Goal: Task Accomplishment & Management: Complete application form

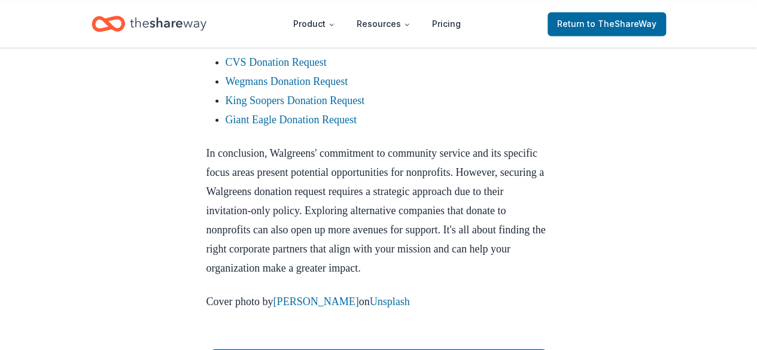
scroll to position [1093, 0]
click at [305, 87] on link "Wegmans Donation Request" at bounding box center [287, 81] width 123 height 12
click at [312, 68] on link "CVS Donation Request" at bounding box center [276, 62] width 101 height 12
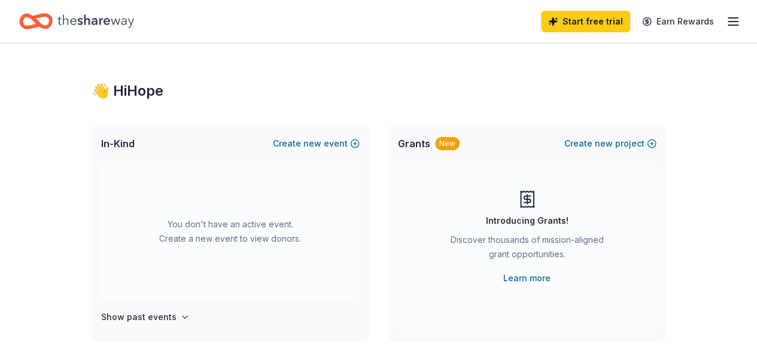
click at [728, 22] on line "button" at bounding box center [733, 22] width 10 height 0
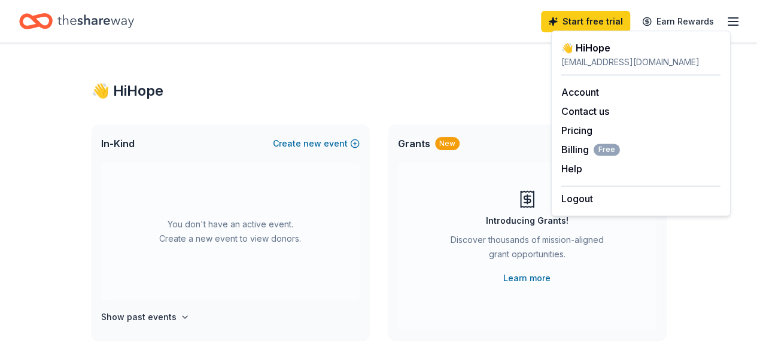
click at [224, 160] on div "In-Kind Create new event" at bounding box center [231, 143] width 278 height 38
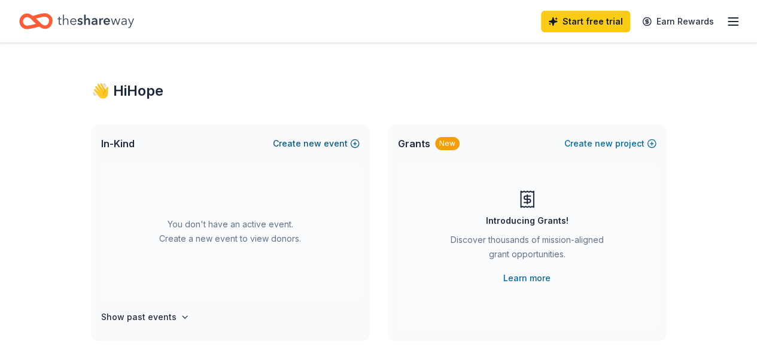
click at [293, 145] on button "Create new event" at bounding box center [316, 143] width 87 height 14
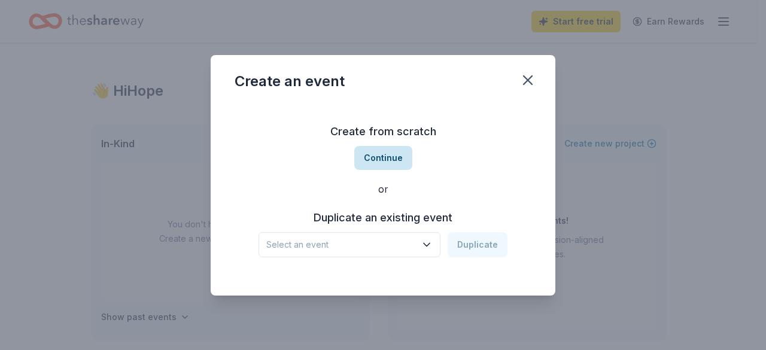
click at [376, 157] on button "Continue" at bounding box center [383, 158] width 58 height 24
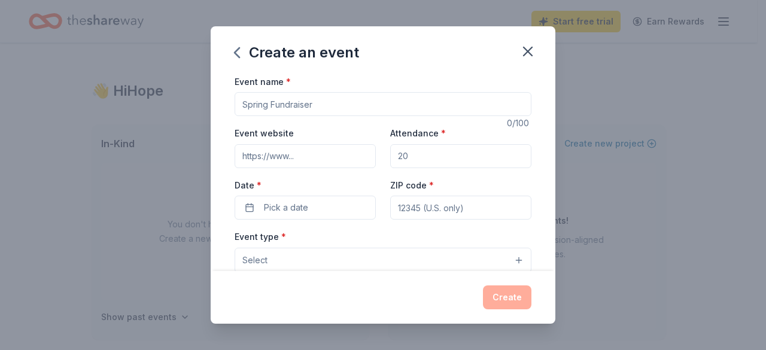
click at [296, 112] on input "Event name *" at bounding box center [383, 104] width 297 height 24
type input "Blessing Bags For The Homeless People"
click at [409, 160] on input "Attendance *" at bounding box center [460, 156] width 141 height 24
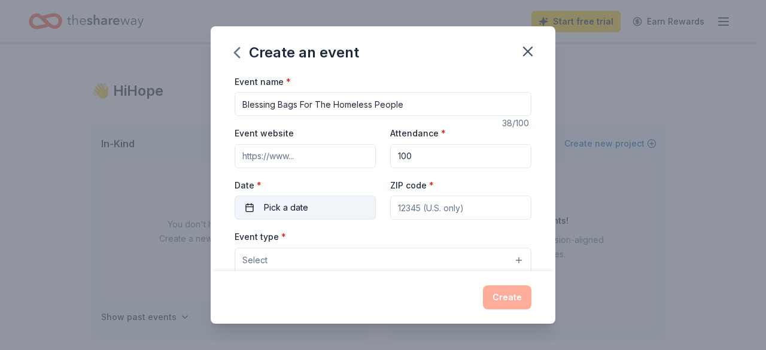
type input "100"
click at [292, 208] on span "Pick a date" at bounding box center [286, 207] width 44 height 14
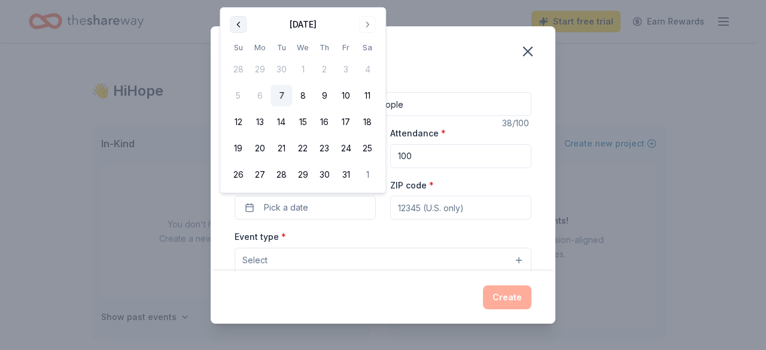
click at [239, 25] on button "Go to previous month" at bounding box center [238, 24] width 17 height 17
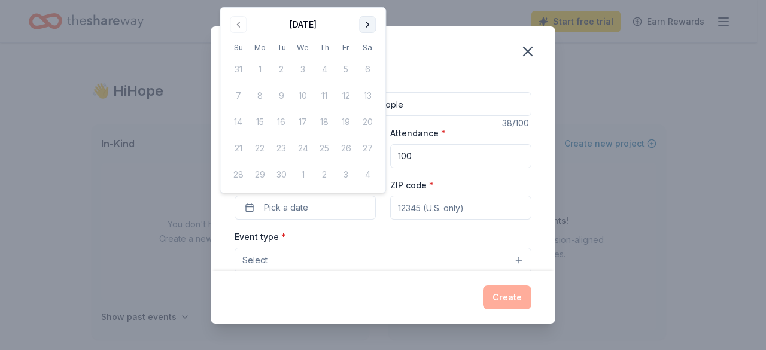
drag, startPoint x: 239, startPoint y: 25, endPoint x: 367, endPoint y: 25, distance: 128.1
click at [317, 25] on div at bounding box center [317, 25] width 0 height 0
click at [367, 25] on button "Go to next month" at bounding box center [367, 24] width 17 height 17
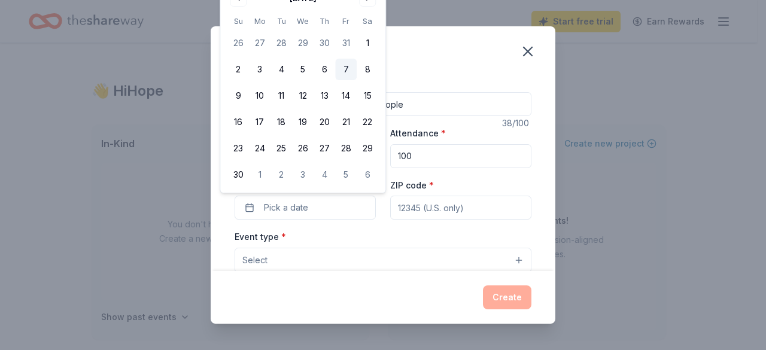
click at [348, 66] on button "7" at bounding box center [346, 70] width 22 height 22
click at [464, 217] on input "ZIP code *" at bounding box center [460, 208] width 141 height 24
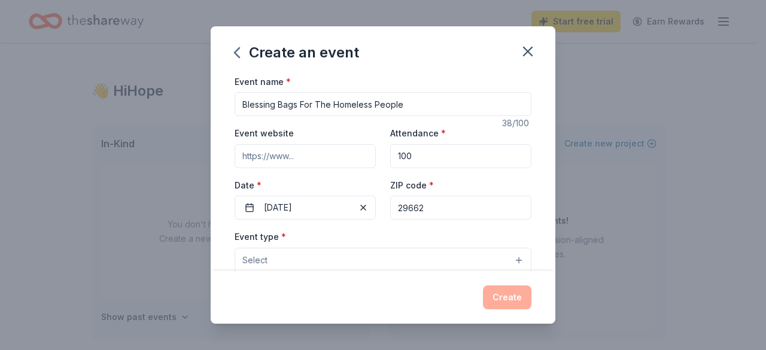
type input "29662"
click at [373, 226] on div "Event name * Blessing Bags For The Homeless People 38 /100 Event website Attend…" at bounding box center [383, 350] width 297 height 553
click at [384, 254] on button "Select" at bounding box center [383, 260] width 297 height 25
click at [510, 260] on button "Select" at bounding box center [383, 260] width 297 height 25
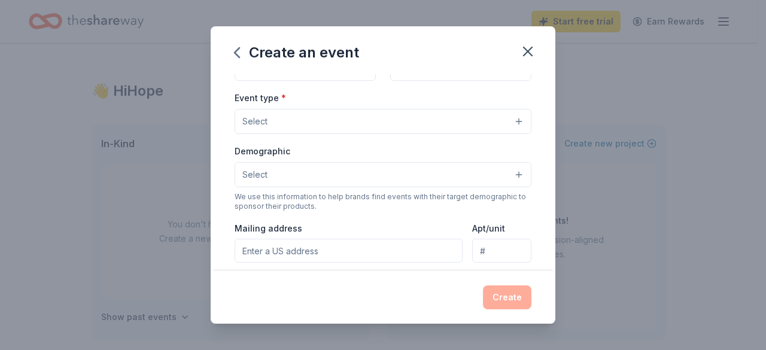
scroll to position [144, 0]
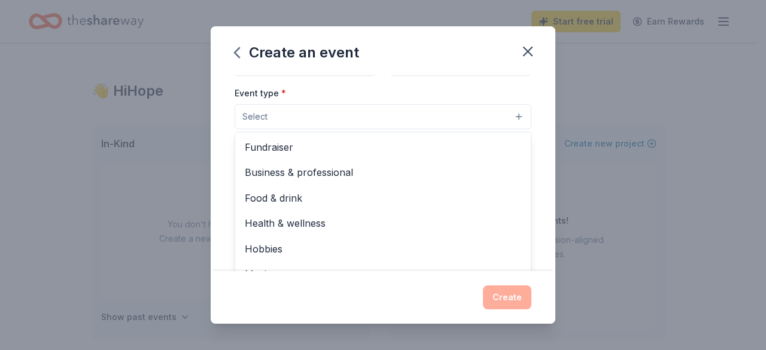
click at [508, 111] on button "Select" at bounding box center [383, 116] width 297 height 25
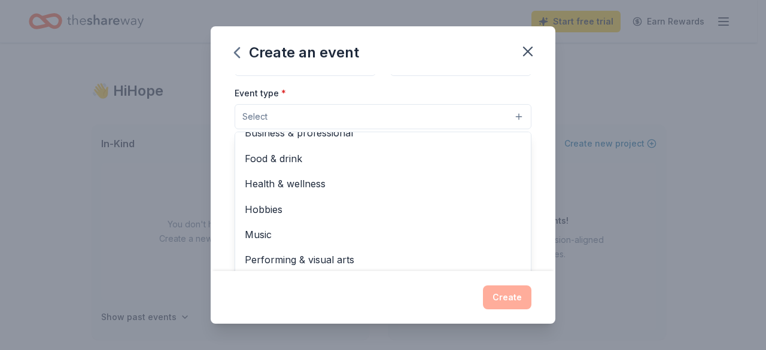
click at [565, 179] on div "Create an event Event name * Blessing Bags For The Homeless People 38 /100 Even…" at bounding box center [383, 175] width 766 height 350
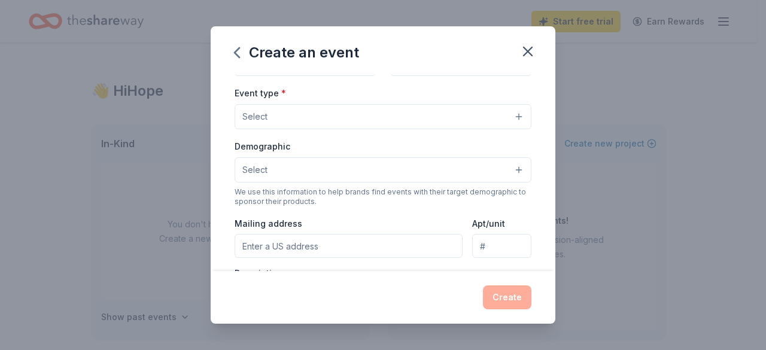
click at [509, 117] on button "Select" at bounding box center [383, 116] width 297 height 25
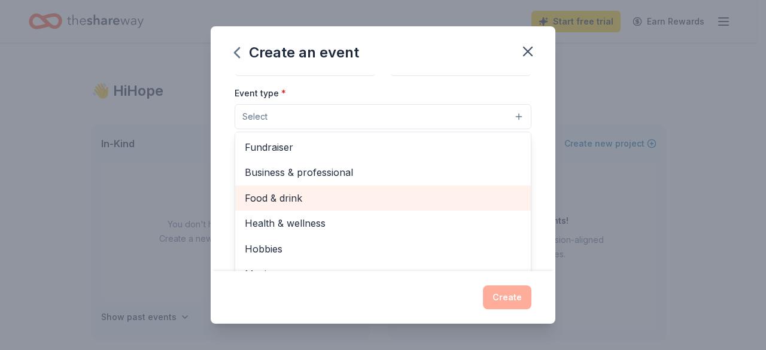
click at [409, 202] on span "Food & drink" at bounding box center [383, 198] width 277 height 16
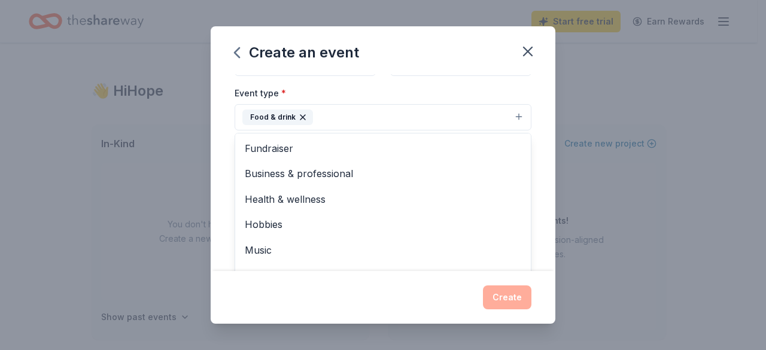
click at [573, 191] on div "Create an event Event name * Blessing Bags For The Homeless People 38 /100 Even…" at bounding box center [383, 175] width 766 height 350
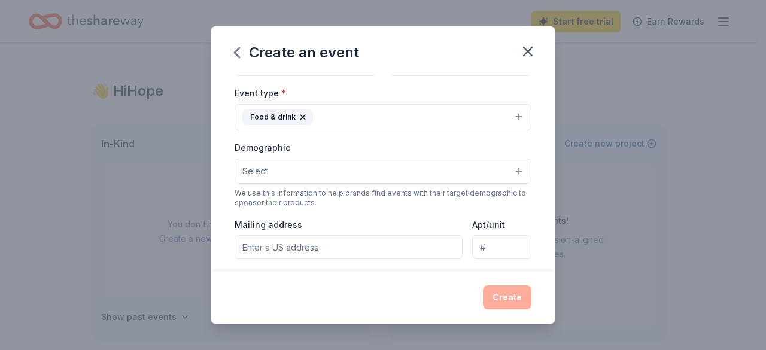
click at [511, 167] on button "Select" at bounding box center [383, 171] width 297 height 25
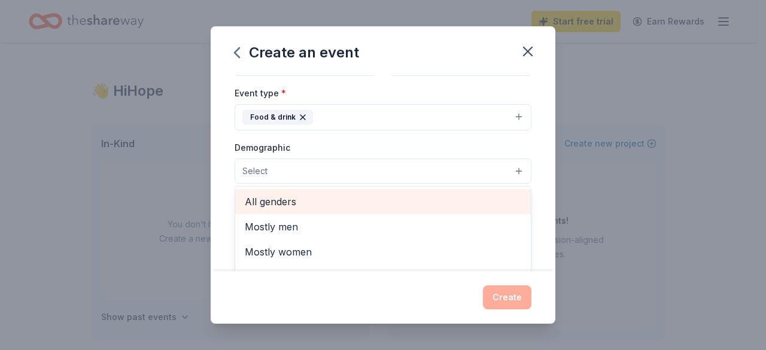
click at [377, 198] on span "All genders" at bounding box center [383, 202] width 277 height 16
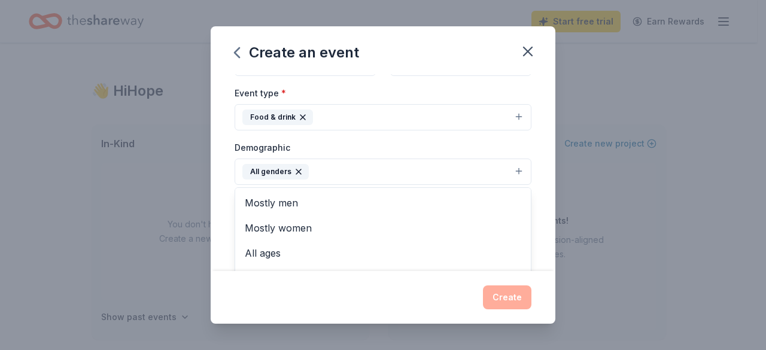
click at [606, 225] on div "Create an event Event name * Blessing Bags For The Homeless People 38 /100 Even…" at bounding box center [383, 175] width 766 height 350
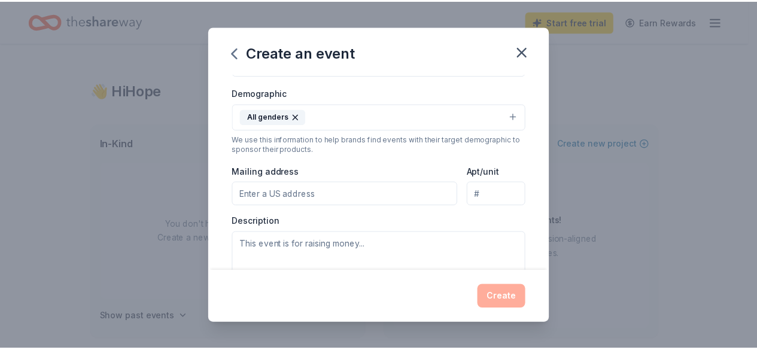
scroll to position [215, 0]
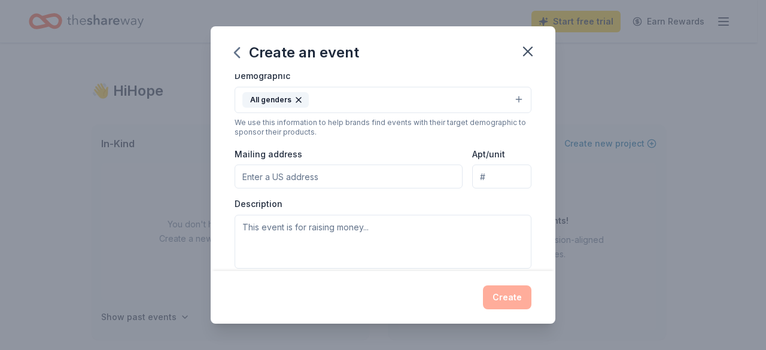
click at [279, 168] on input "Mailing address" at bounding box center [349, 177] width 228 height 24
type input "2423 Colebrook Dr"
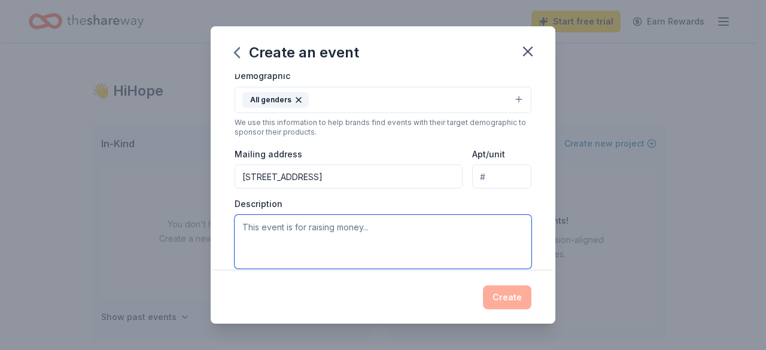
click at [311, 232] on textarea at bounding box center [383, 242] width 297 height 54
click at [282, 224] on textarea at bounding box center [383, 242] width 297 height 54
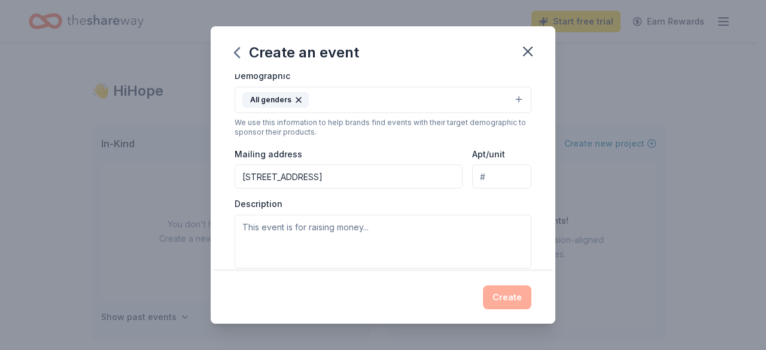
drag, startPoint x: 282, startPoint y: 224, endPoint x: 539, endPoint y: 81, distance: 293.4
click at [539, 81] on div "Event name * Blessing Bags For The Homeless People 38 /100 Event website Attend…" at bounding box center [383, 173] width 345 height 198
click at [533, 58] on icon "button" at bounding box center [527, 51] width 17 height 17
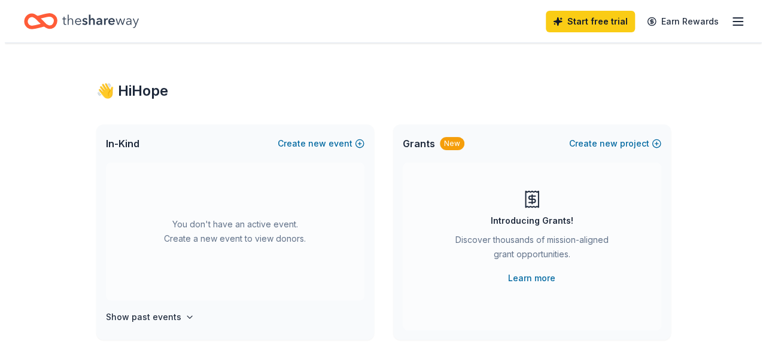
scroll to position [0, 0]
click at [357, 142] on button "Create new event" at bounding box center [316, 143] width 87 height 14
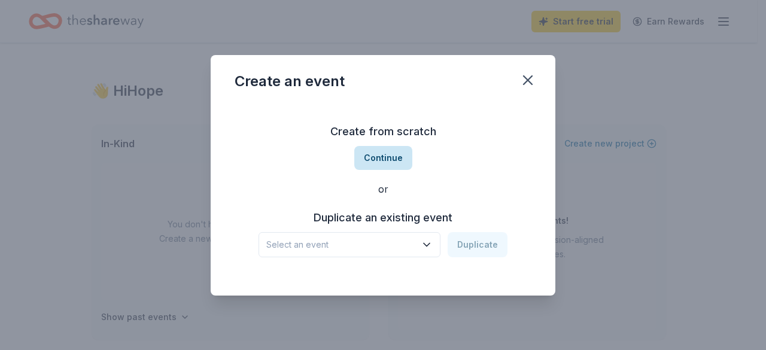
click at [367, 156] on button "Continue" at bounding box center [383, 158] width 58 height 24
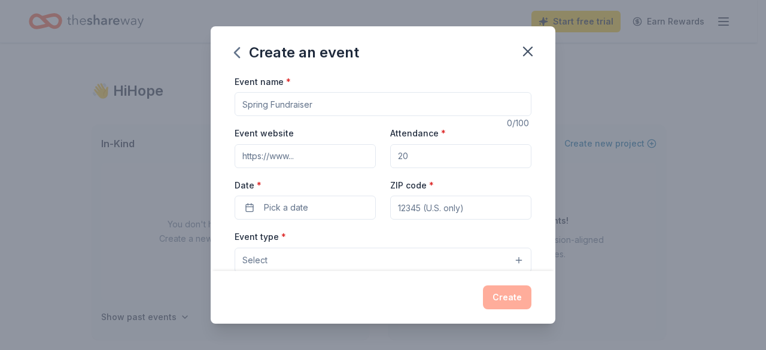
click at [311, 105] on input "Event name *" at bounding box center [383, 104] width 297 height 24
paste input "Thanksgiving Blessing Outreach – Feeding the Homeless"
type input "Thanksgiving Blessing Outreach – F8ith Packs"
click at [417, 153] on input "Attendance *" at bounding box center [460, 156] width 141 height 24
click at [432, 150] on input "Attendance *" at bounding box center [460, 156] width 141 height 24
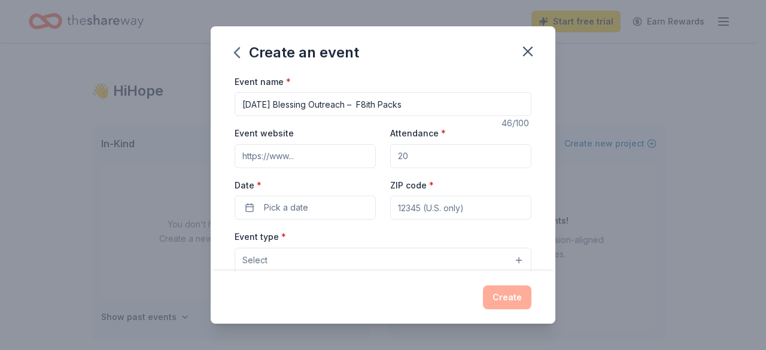
type input "100"
click at [295, 208] on span "Pick a date" at bounding box center [286, 207] width 44 height 14
click at [250, 205] on button "Pick a date" at bounding box center [305, 208] width 141 height 24
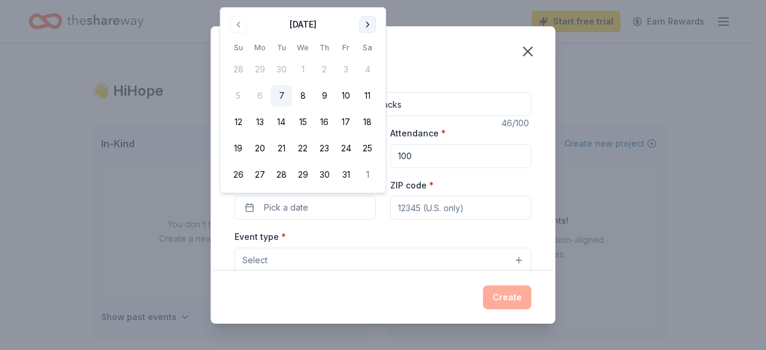
click at [366, 25] on button "Go to next month" at bounding box center [367, 24] width 17 height 17
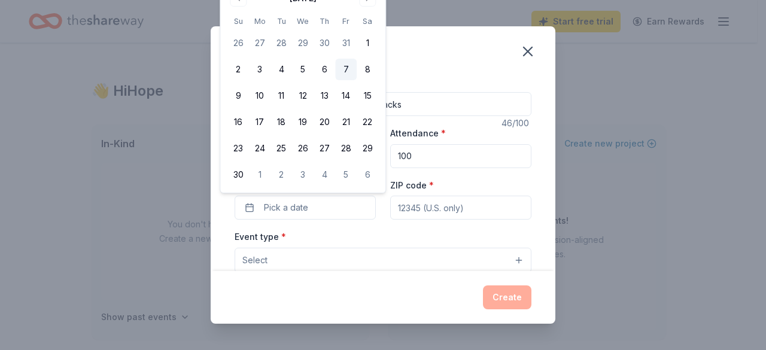
click at [347, 74] on button "7" at bounding box center [346, 70] width 22 height 22
click at [448, 209] on input "ZIP code *" at bounding box center [460, 208] width 141 height 24
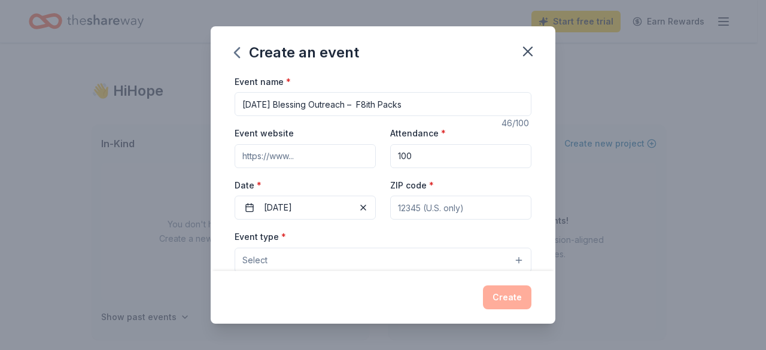
type input "29662"
click at [533, 191] on div "Event name * Thanksgiving Blessing Outreach – F8ith Packs 46 /100 Event website…" at bounding box center [383, 173] width 345 height 198
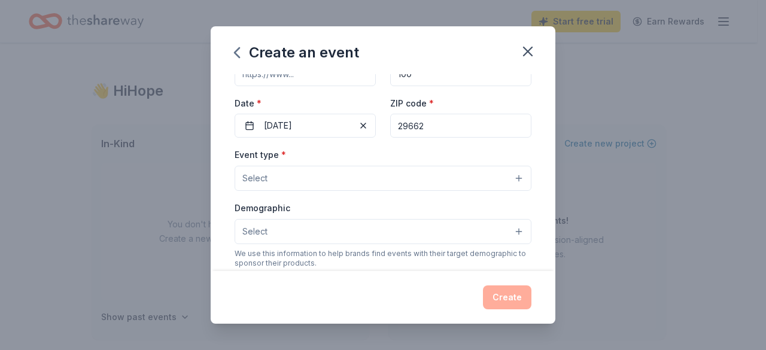
scroll to position [96, 0]
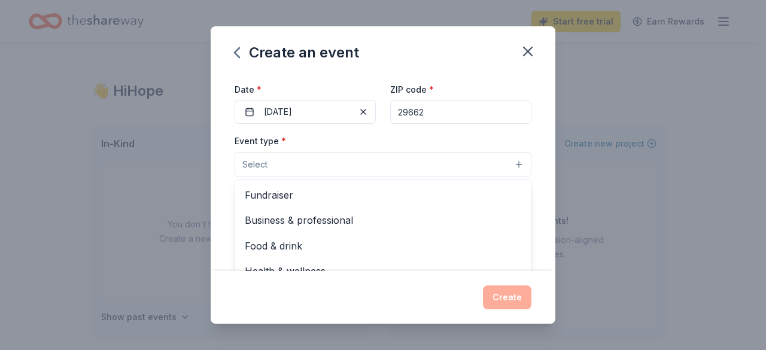
click at [507, 165] on button "Select" at bounding box center [383, 164] width 297 height 25
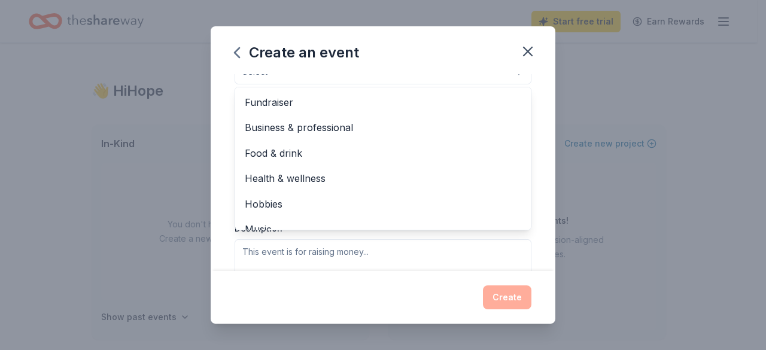
scroll to position [192, 0]
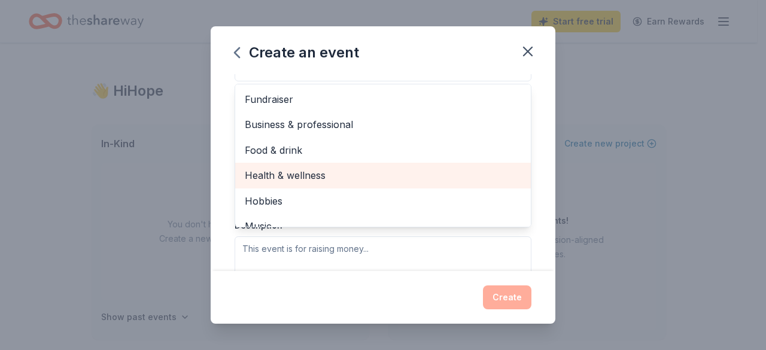
click at [449, 181] on span "Health & wellness" at bounding box center [383, 176] width 277 height 16
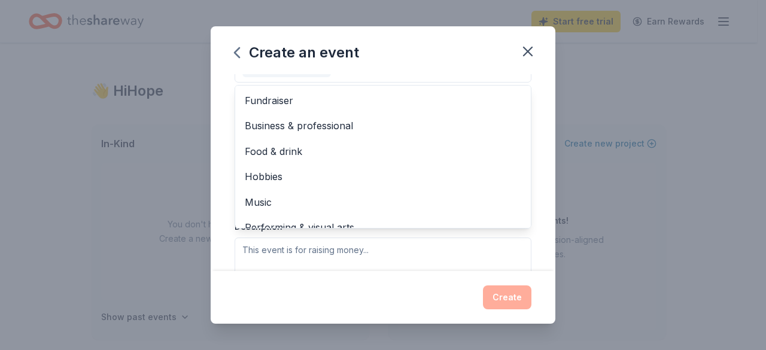
click at [609, 189] on div "Create an event Event name * Thanksgiving Blessing Outreach – F8ith Packs 46 /1…" at bounding box center [383, 175] width 766 height 350
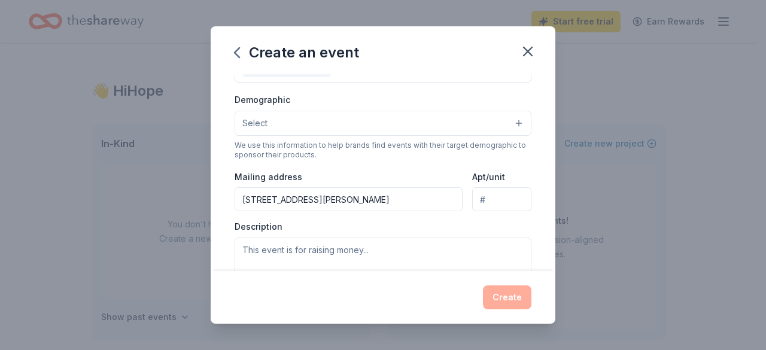
scroll to position [173, 0]
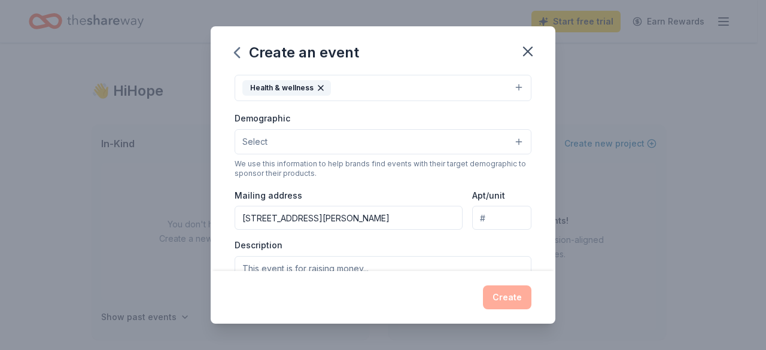
click at [400, 224] on input "107 C Miller Rd" at bounding box center [349, 218] width 228 height 24
type input "2423 Colebrook Dr"
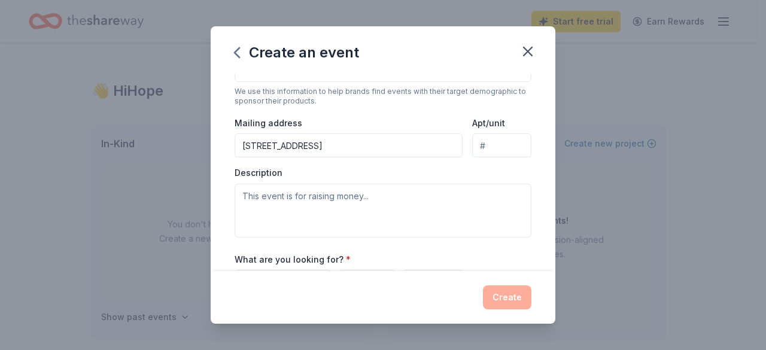
scroll to position [269, 0]
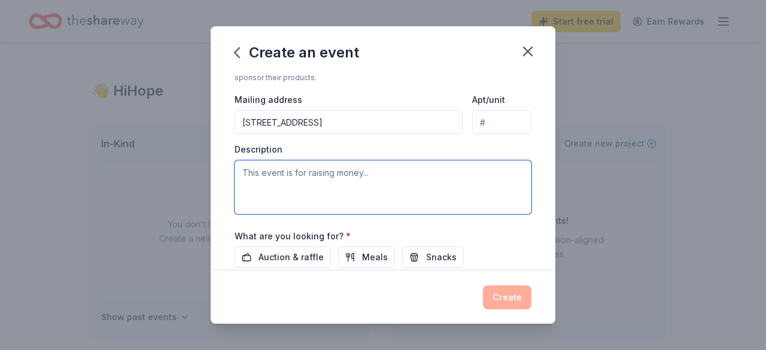
click at [327, 176] on textarea at bounding box center [383, 187] width 297 height 54
click at [253, 169] on textarea at bounding box center [383, 187] width 297 height 54
paste textarea "The Heart Surgeon by F8ith Outreach, under F8ith City Church, is hosting a Than…"
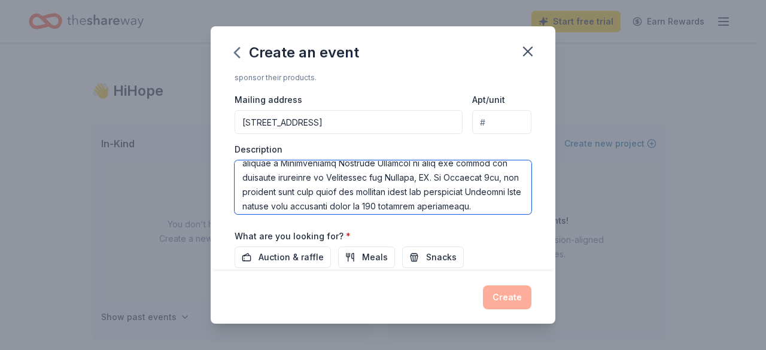
scroll to position [48, 0]
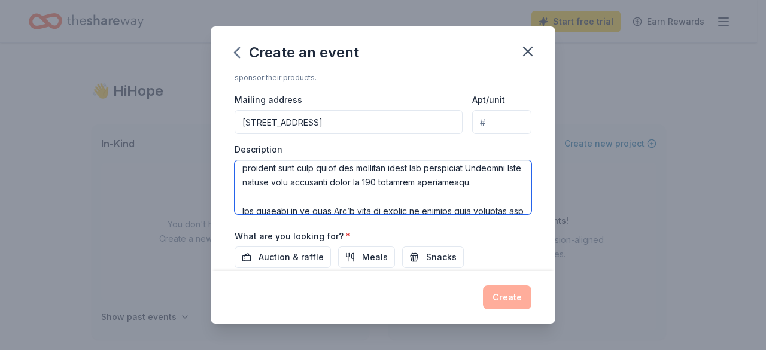
click at [337, 179] on textarea at bounding box center [383, 187] width 297 height 54
click at [328, 197] on textarea at bounding box center [383, 187] width 297 height 54
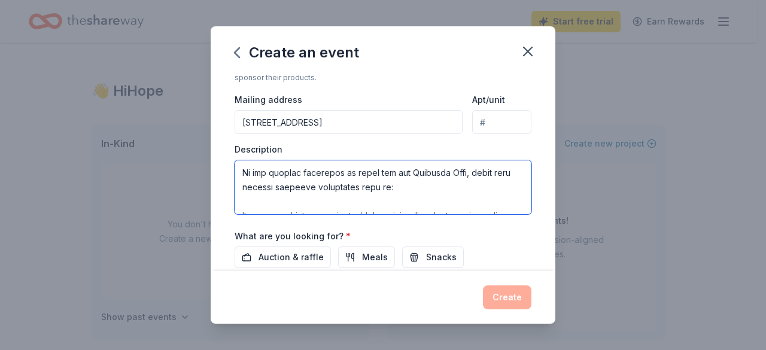
scroll to position [168, 0]
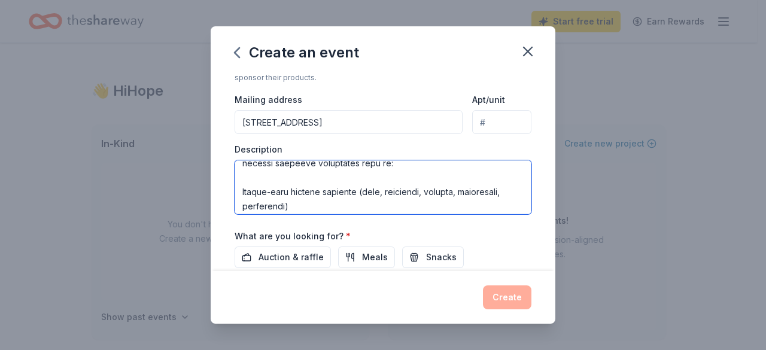
click at [463, 174] on textarea at bounding box center [383, 187] width 297 height 54
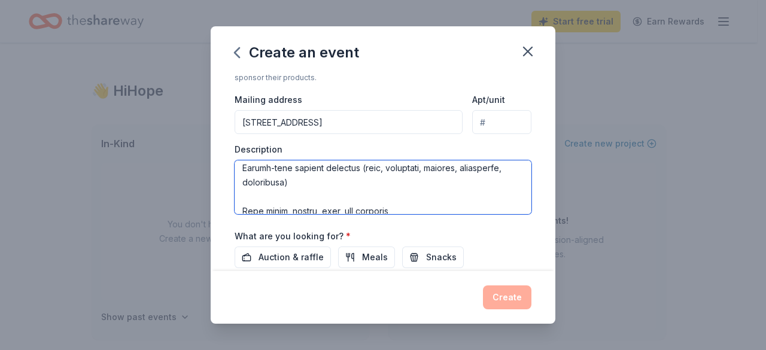
click at [240, 193] on textarea at bounding box center [383, 187] width 297 height 54
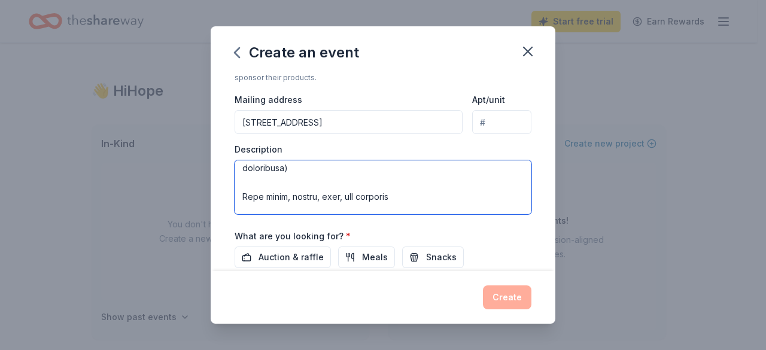
click at [284, 178] on textarea at bounding box center [383, 187] width 297 height 54
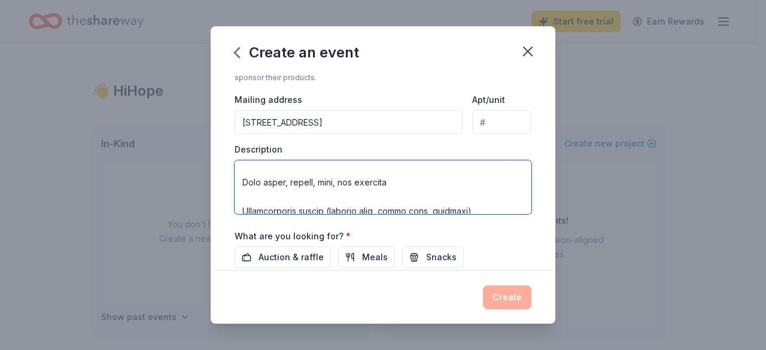
click at [249, 184] on textarea at bounding box center [383, 187] width 297 height 54
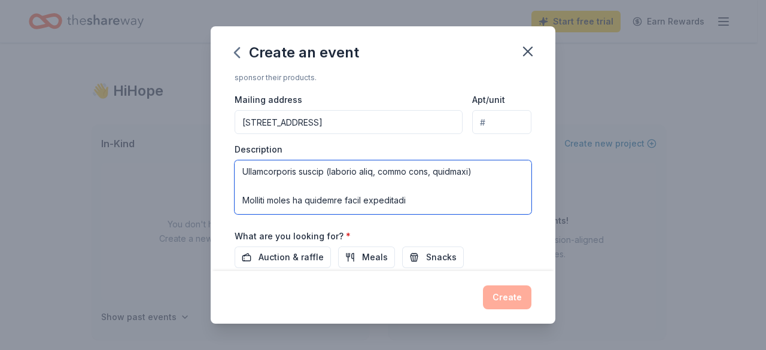
scroll to position [239, 0]
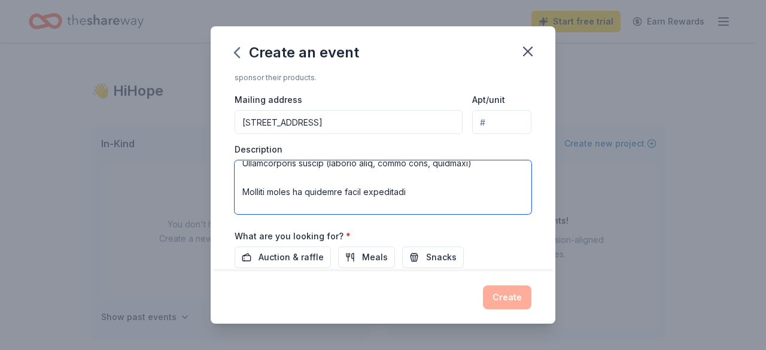
click at [238, 172] on textarea at bounding box center [383, 187] width 297 height 54
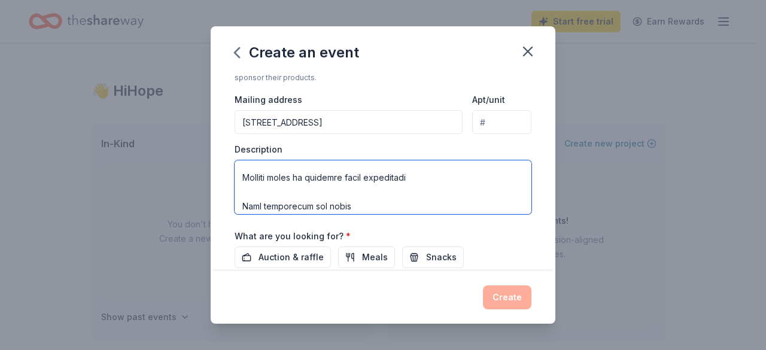
scroll to position [225, 0]
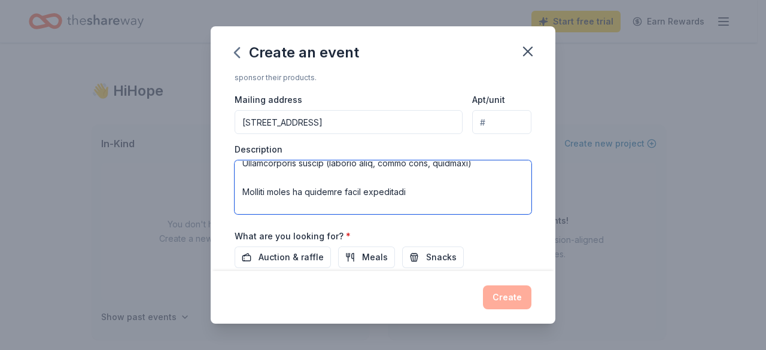
click at [405, 175] on textarea at bounding box center [383, 187] width 297 height 54
click at [241, 203] on textarea at bounding box center [383, 187] width 297 height 54
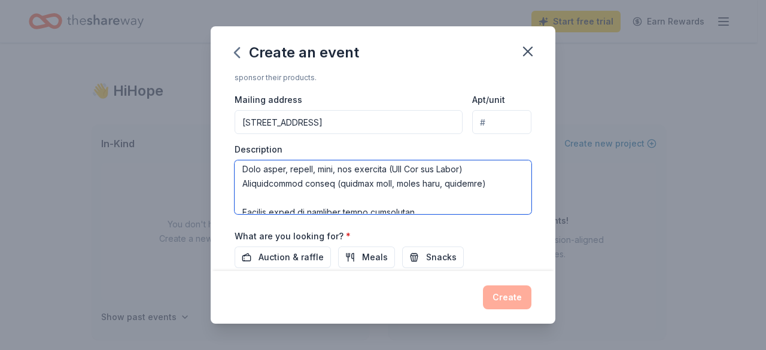
scroll to position [201, 0]
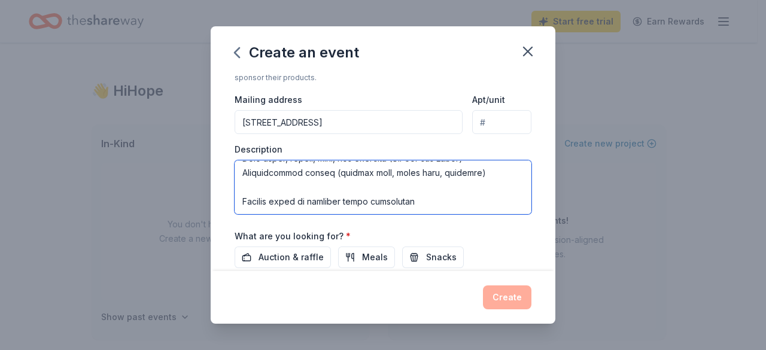
click at [242, 168] on textarea at bounding box center [383, 187] width 297 height 54
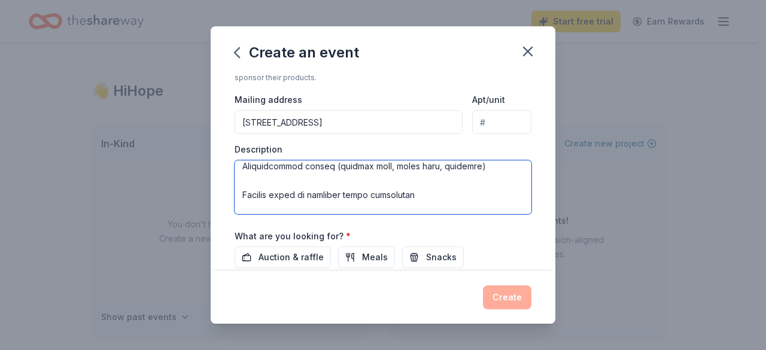
scroll to position [225, 0]
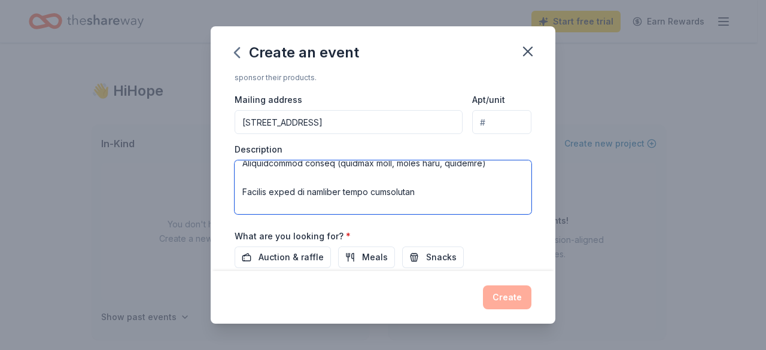
click at [239, 187] on textarea at bounding box center [383, 187] width 297 height 54
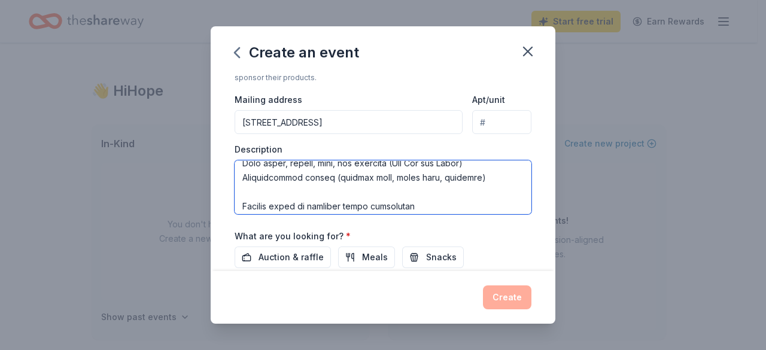
click at [512, 200] on textarea at bounding box center [383, 187] width 297 height 54
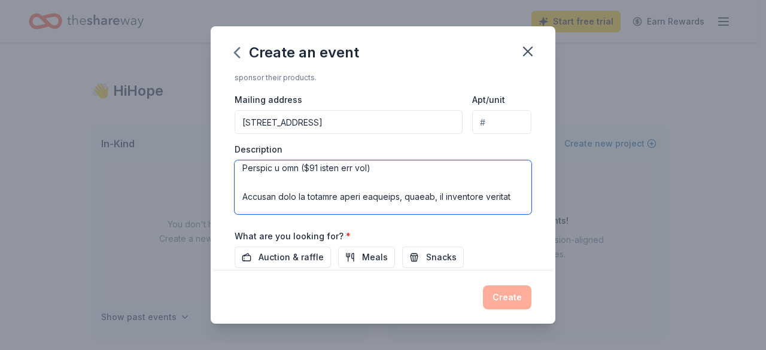
scroll to position [603, 0]
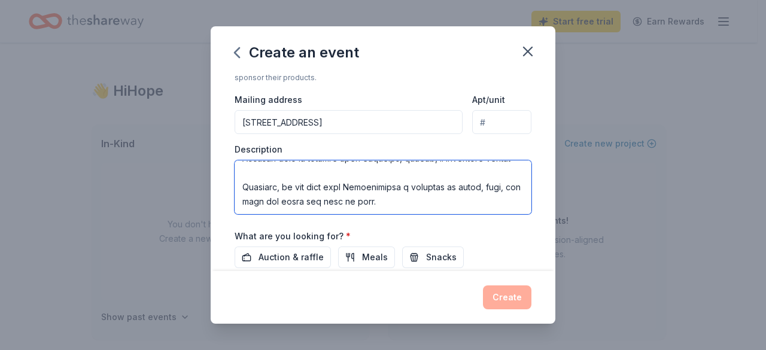
drag, startPoint x: 241, startPoint y: 178, endPoint x: 358, endPoint y: 210, distance: 122.1
click at [358, 210] on textarea at bounding box center [383, 187] width 297 height 54
click at [378, 164] on textarea at bounding box center [383, 187] width 297 height 54
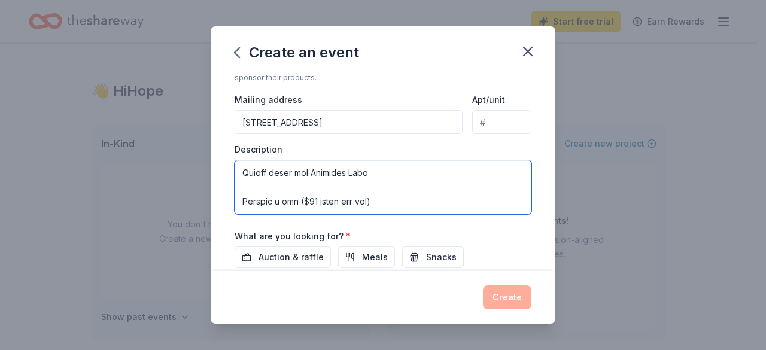
scroll to position [460, 0]
click at [318, 196] on textarea at bounding box center [383, 187] width 297 height 54
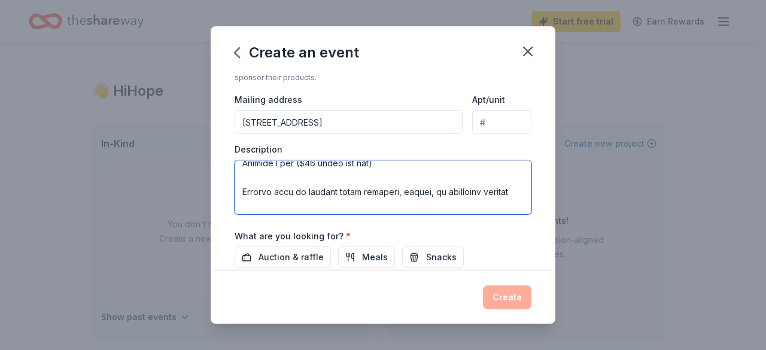
scroll to position [508, 0]
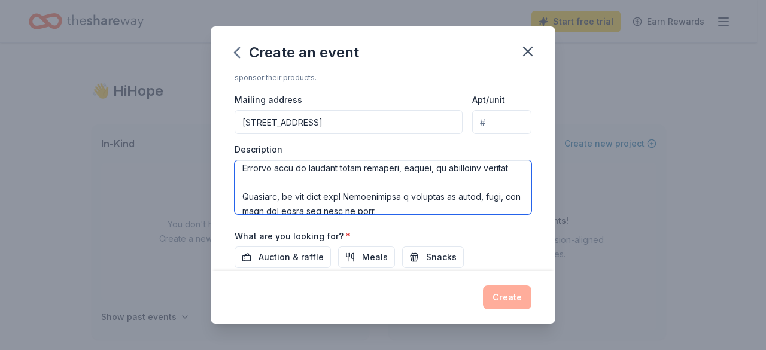
click at [376, 165] on textarea at bounding box center [383, 187] width 297 height 54
click at [375, 198] on textarea at bounding box center [383, 187] width 297 height 54
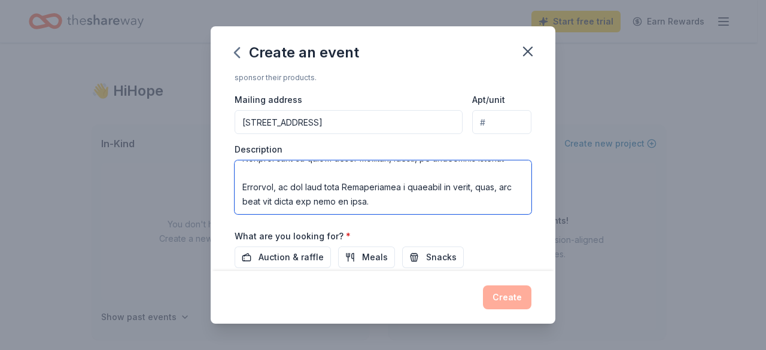
scroll to position [555, 0]
click at [287, 185] on textarea at bounding box center [383, 187] width 297 height 54
click at [242, 184] on textarea at bounding box center [383, 187] width 297 height 54
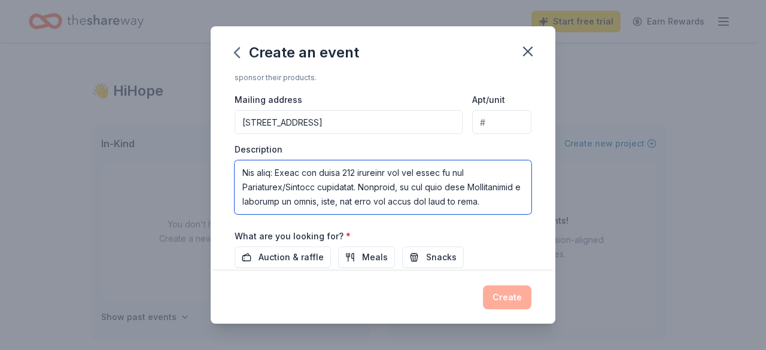
scroll to position [460, 0]
click at [304, 196] on textarea at bounding box center [383, 187] width 297 height 54
type textarea "The Heart Surgeon by F8ith Outreach, under F8ith City Church, is hosting a Than…"
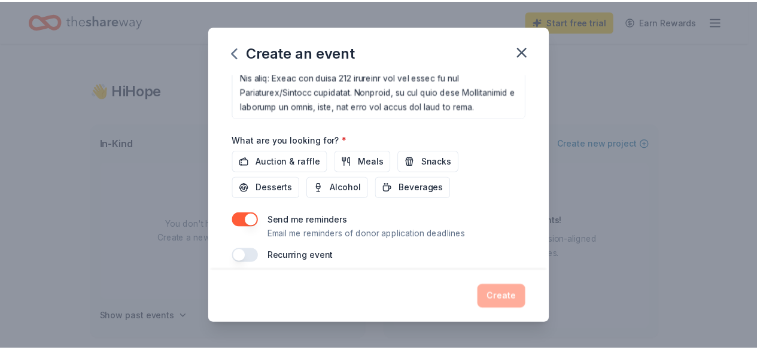
scroll to position [372, 0]
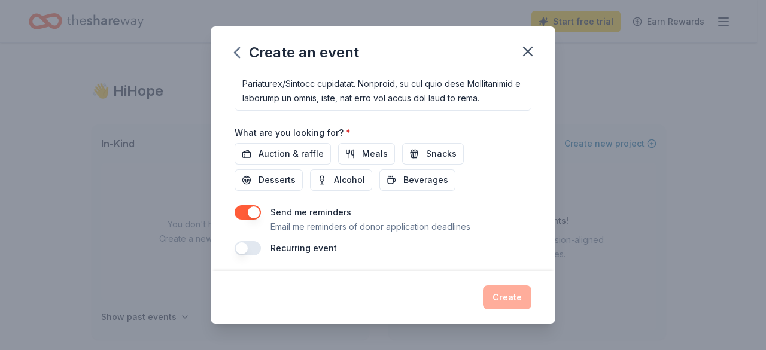
click at [509, 296] on div "Create" at bounding box center [383, 297] width 297 height 24
click at [249, 246] on button "button" at bounding box center [248, 248] width 26 height 14
click at [412, 155] on button "Snacks" at bounding box center [433, 154] width 62 height 22
click at [498, 294] on button "Create" at bounding box center [507, 297] width 48 height 24
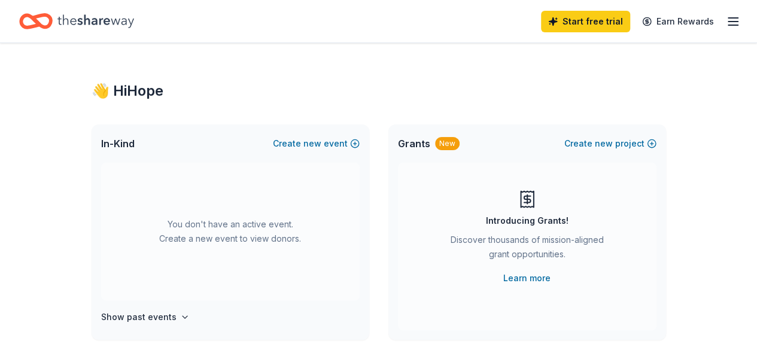
scroll to position [0, 0]
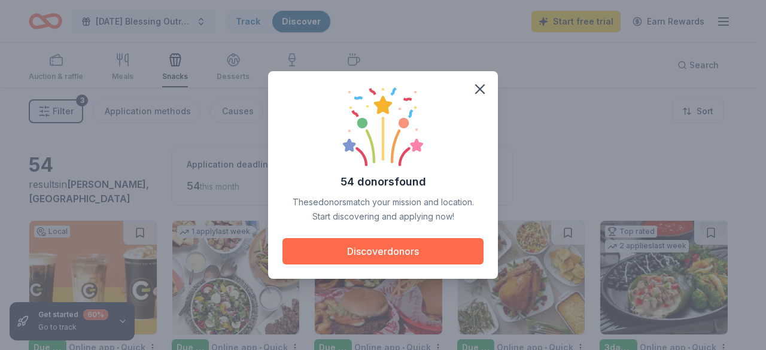
click at [424, 247] on button "Discover donors" at bounding box center [382, 251] width 201 height 26
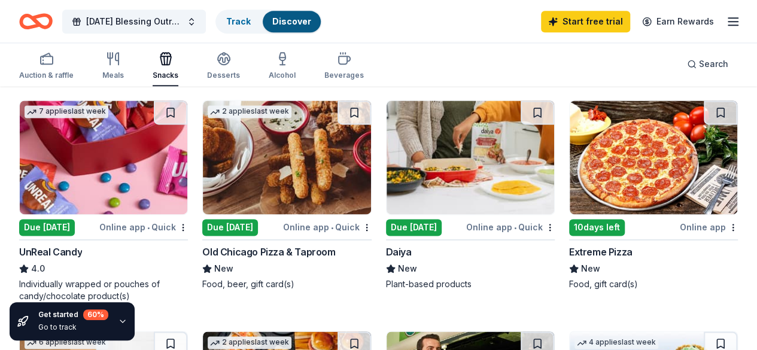
scroll to position [766, 0]
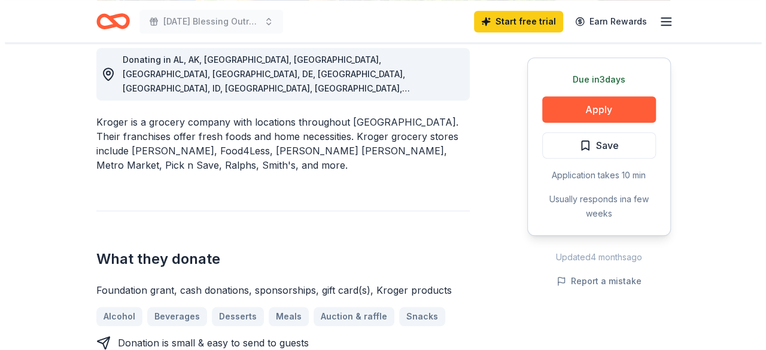
scroll to position [359, 0]
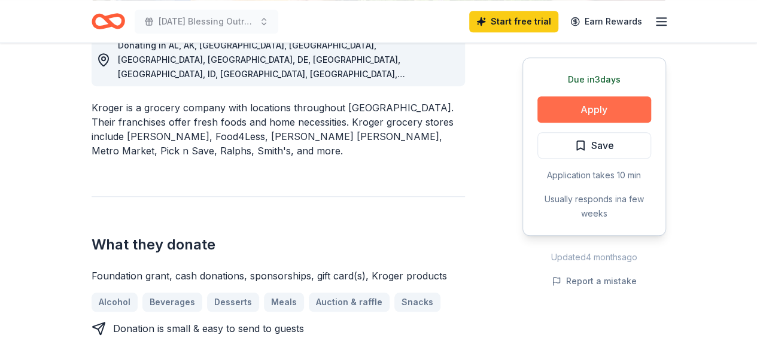
click at [611, 107] on button "Apply" at bounding box center [594, 109] width 114 height 26
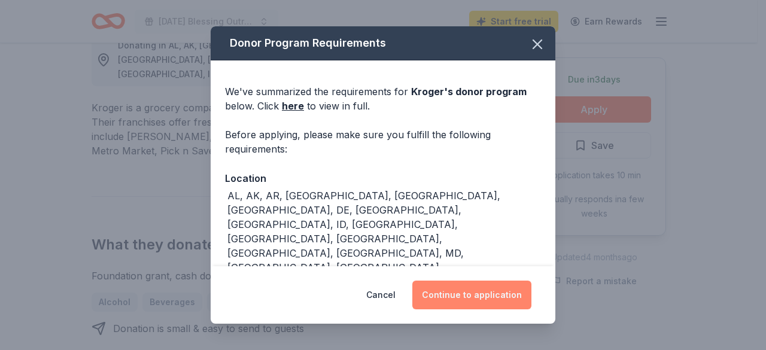
click at [492, 296] on button "Continue to application" at bounding box center [471, 295] width 119 height 29
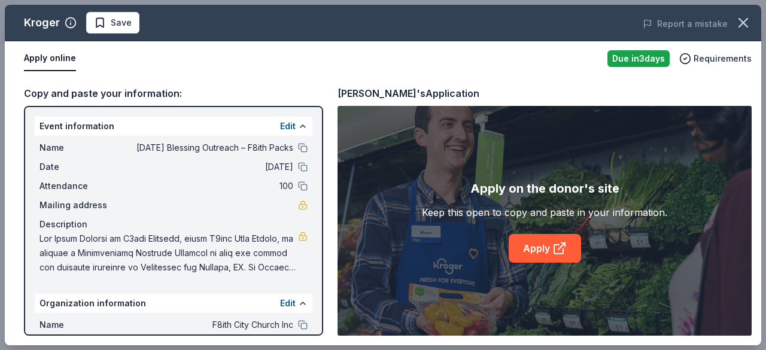
click at [492, 308] on div "Apply on the donor's site Keep this open to copy and paste in your information.…" at bounding box center [545, 221] width 414 height 230
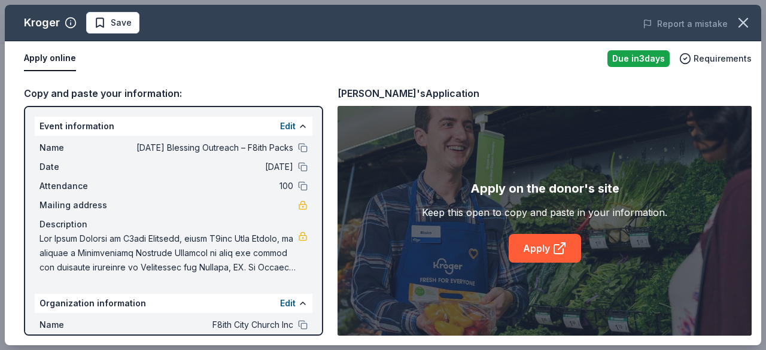
click at [492, 308] on div "Apply on the donor's site Keep this open to copy and paste in your information.…" at bounding box center [545, 221] width 414 height 230
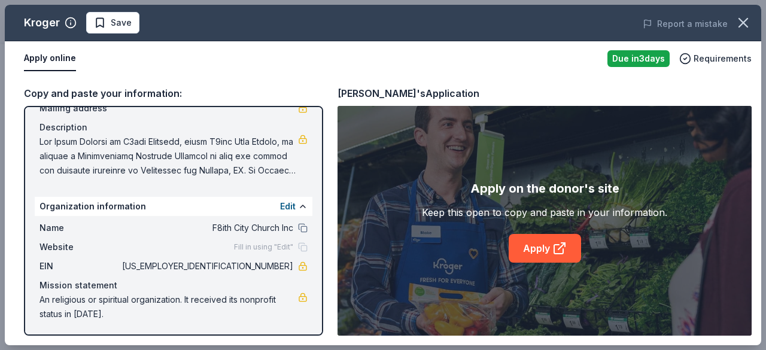
scroll to position [98, 0]
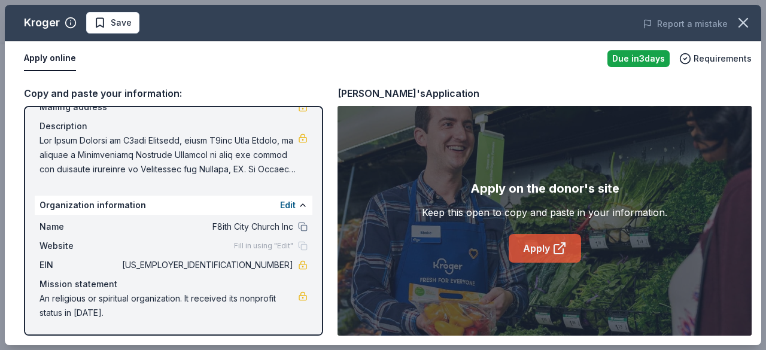
click at [539, 250] on link "Apply" at bounding box center [545, 248] width 72 height 29
